Goal: Task Accomplishment & Management: Use online tool/utility

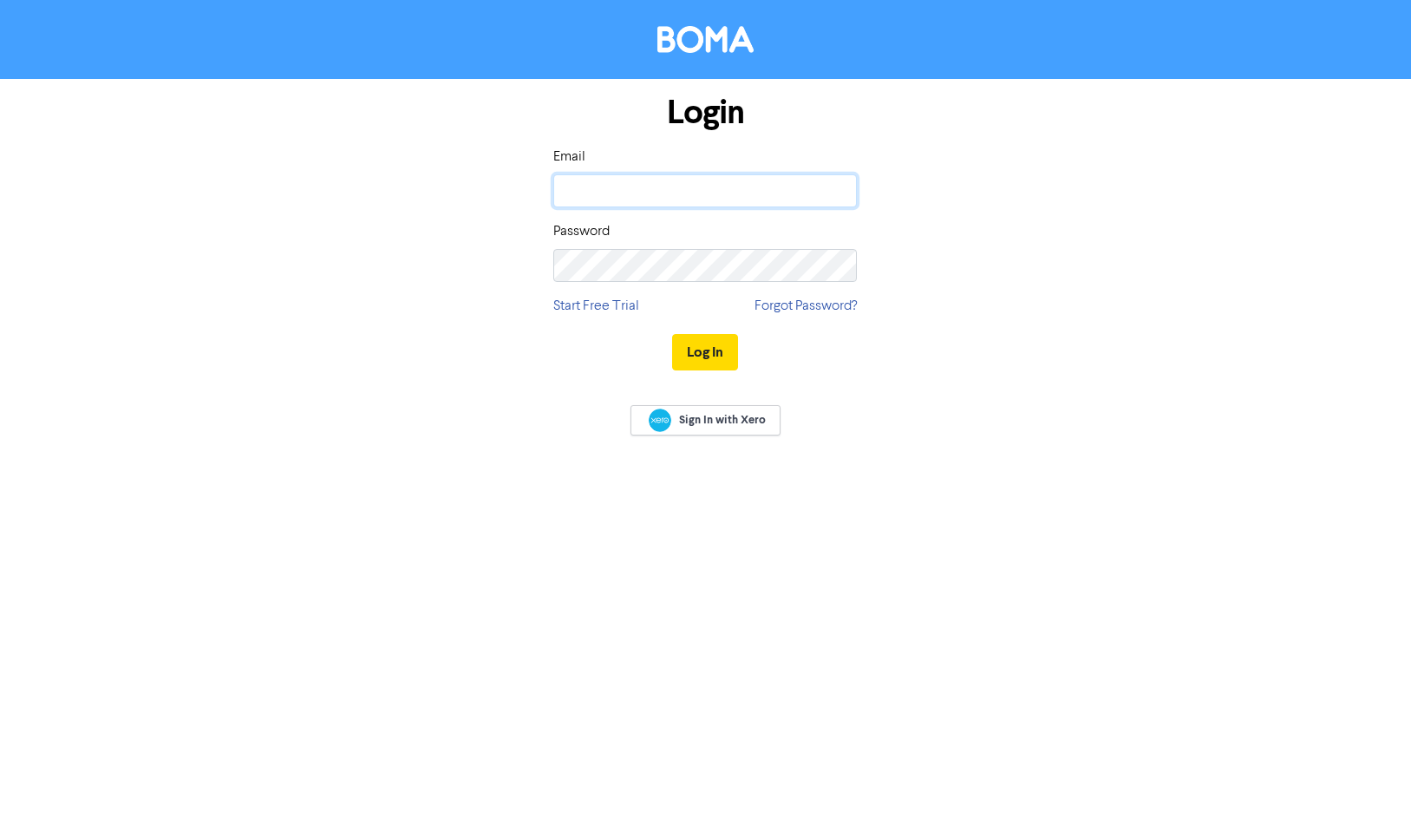
click at [691, 190] on input "email" at bounding box center [705, 190] width 304 height 33
click at [653, 185] on input "[PERSON_NAME].[PERSON_NAME]"connollyaccountants" at bounding box center [705, 190] width 304 height 33
click at [802, 198] on input "[PERSON_NAME].[PERSON_NAME]@connollyaccountants" at bounding box center [705, 190] width 304 height 33
type input "[PERSON_NAME][EMAIL_ADDRESS][PERSON_NAME][DOMAIN_NAME]"
click at [708, 351] on button "Log In" at bounding box center [705, 352] width 66 height 36
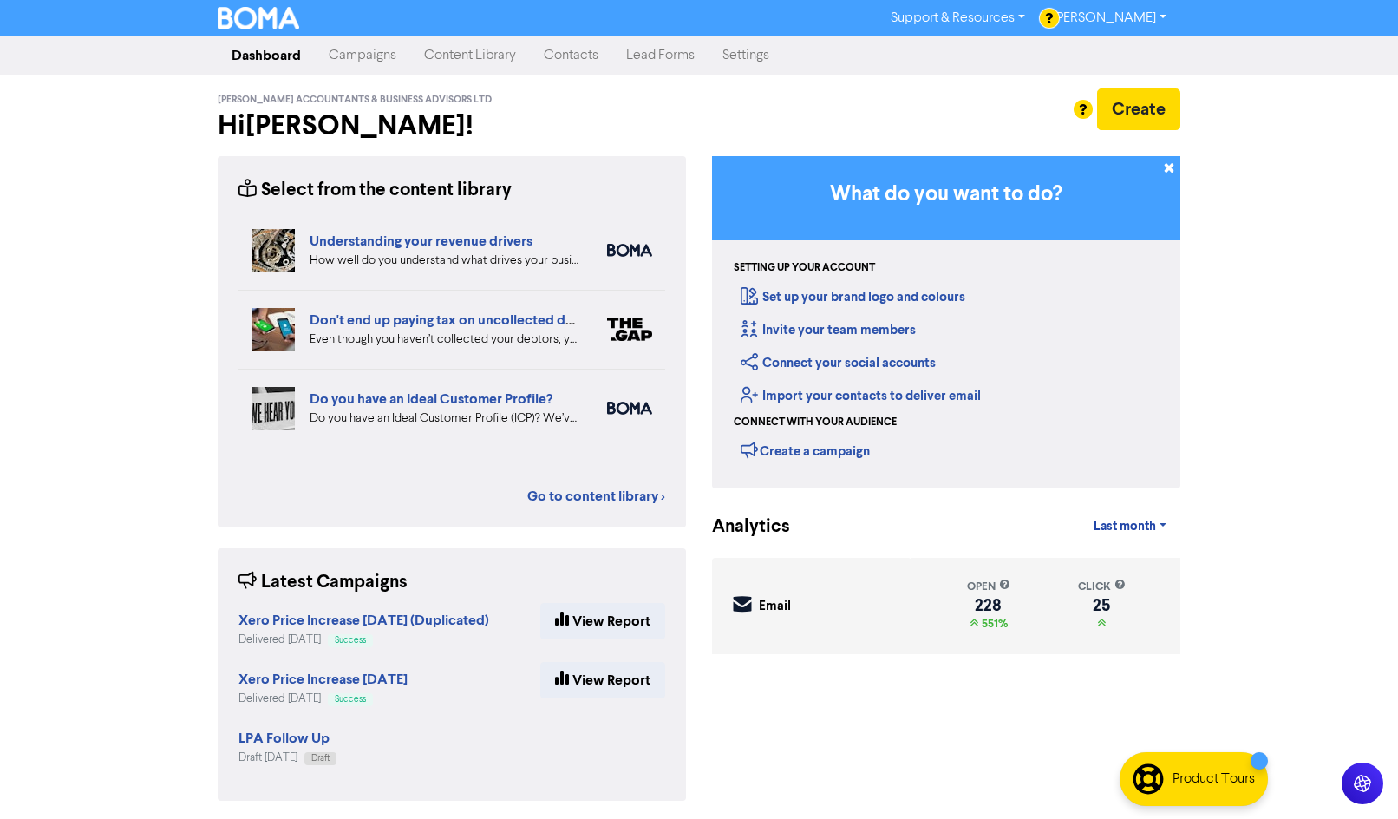
click at [343, 56] on link "Campaigns" at bounding box center [362, 55] width 95 height 35
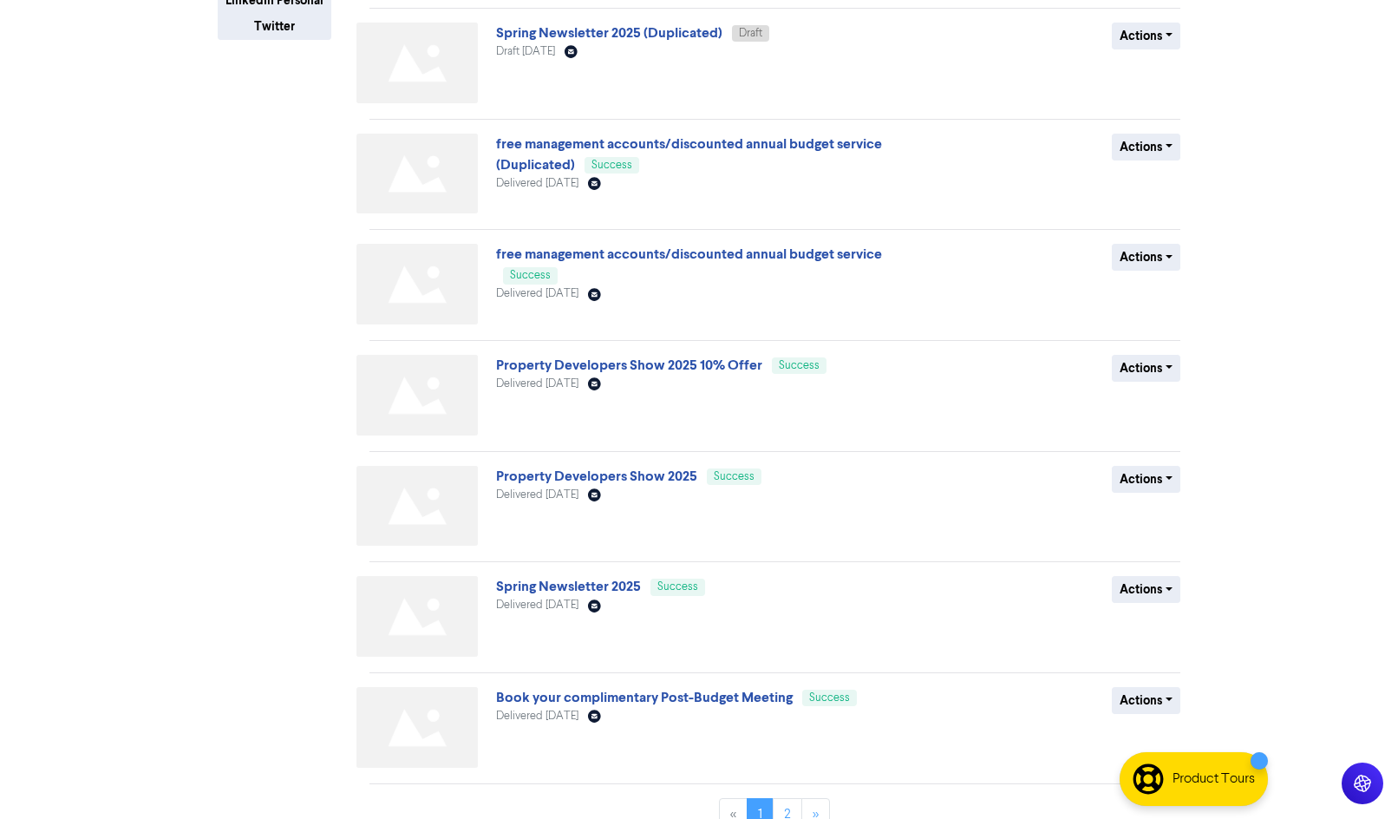
scroll to position [478, 0]
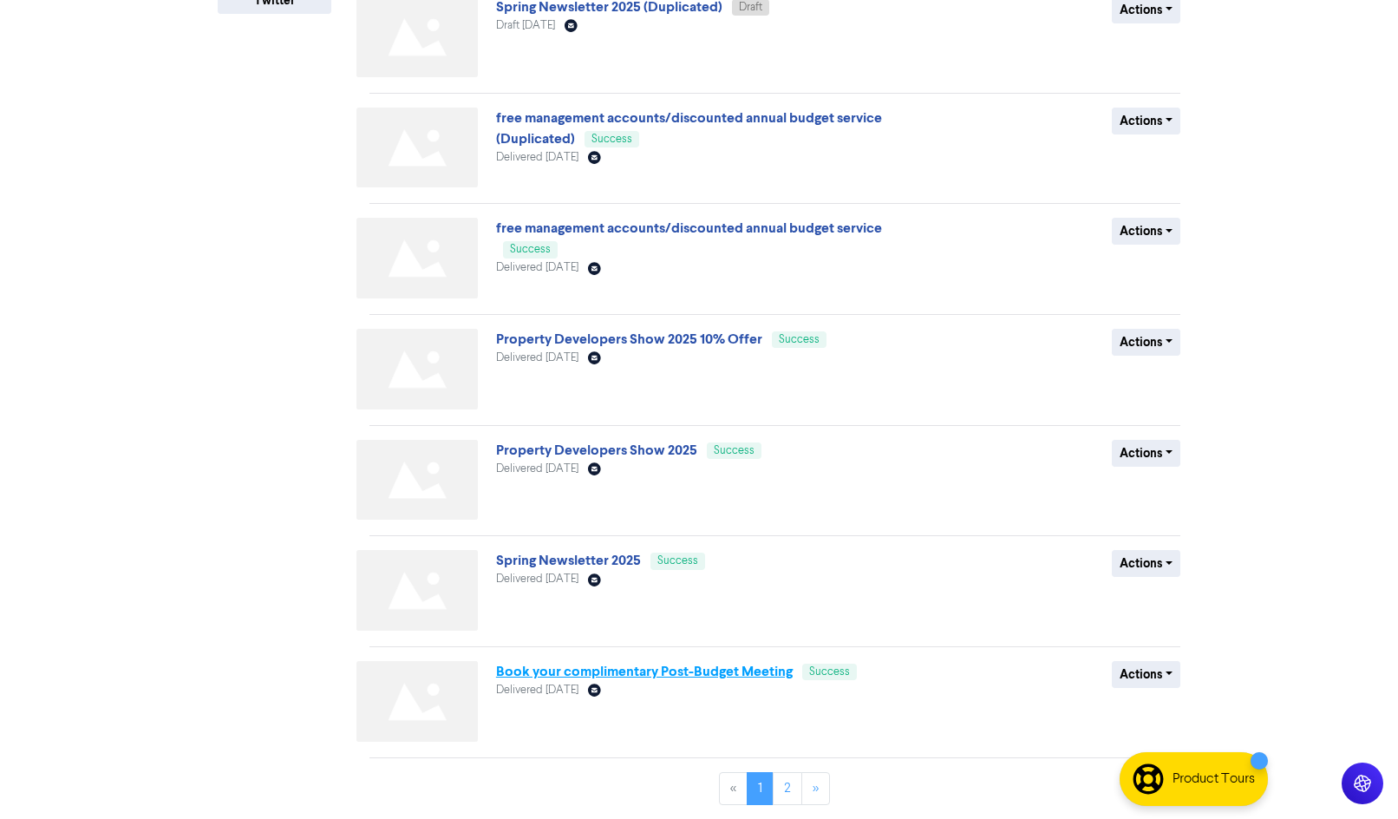
click at [662, 674] on link "Book your complimentary Post-Budget Meeting" at bounding box center [644, 671] width 297 height 17
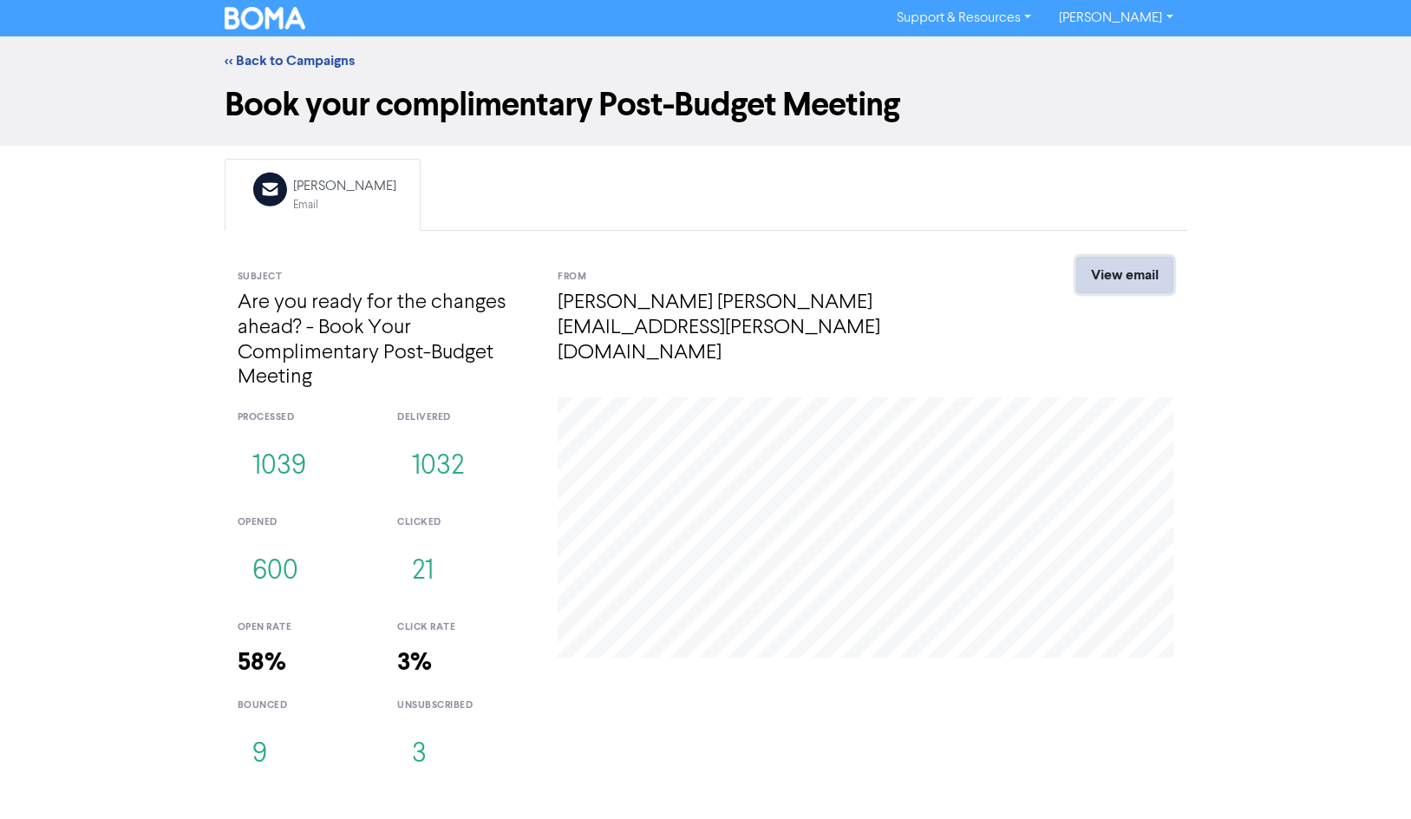
click at [1102, 272] on link "View email" at bounding box center [1125, 275] width 97 height 36
